Goal: Find specific page/section

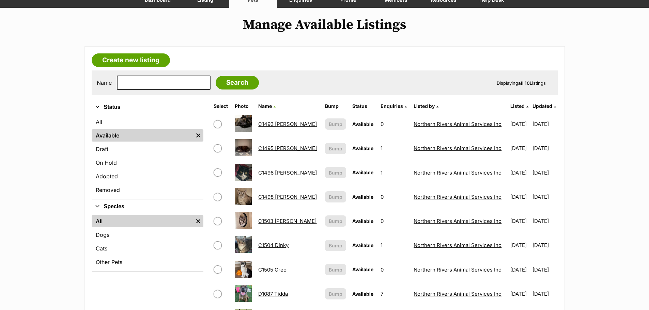
scroll to position [68, 0]
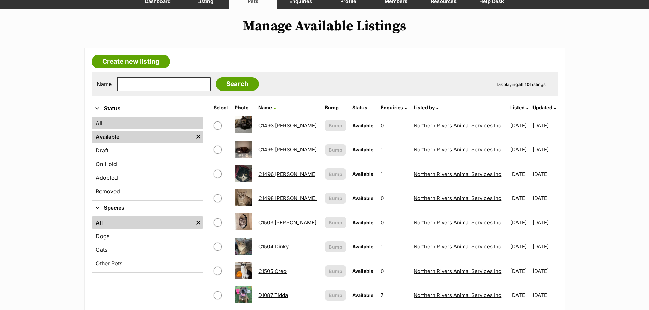
click at [104, 125] on link "All" at bounding box center [148, 123] width 112 height 12
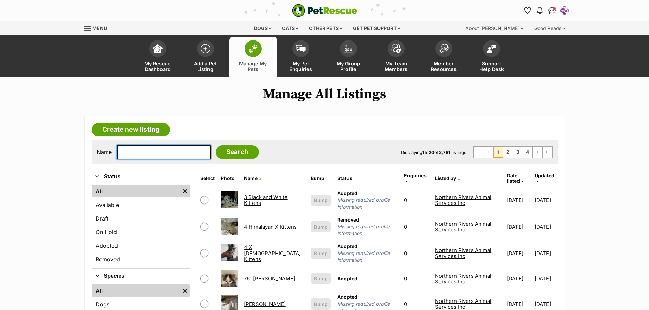
click at [170, 153] on input "text" at bounding box center [164, 152] width 94 height 14
type input "1165"
click at [230, 151] on input "Search" at bounding box center [237, 152] width 43 height 14
